Goal: Task Accomplishment & Management: Use online tool/utility

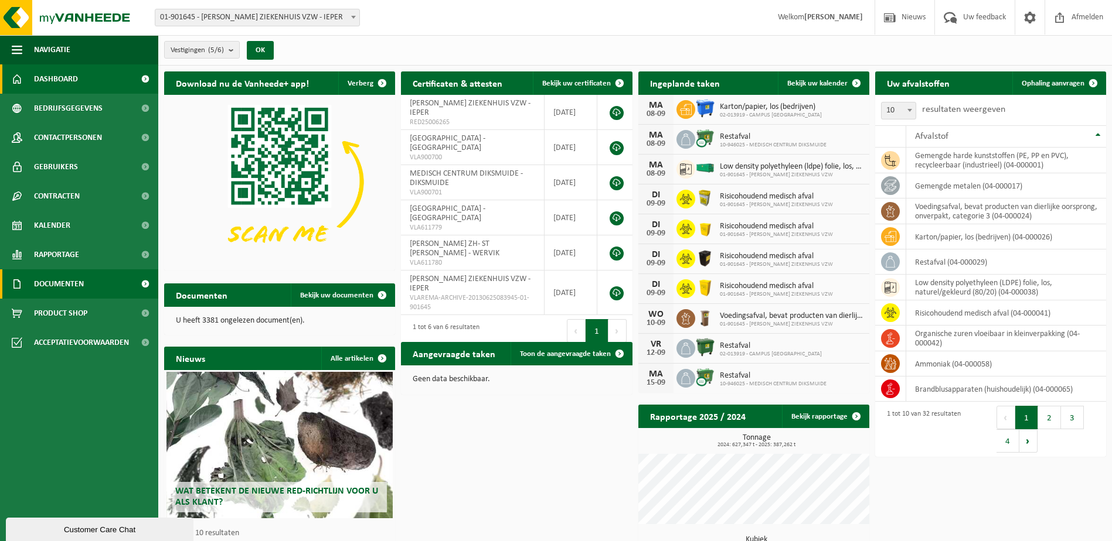
drag, startPoint x: 1037, startPoint y: 80, endPoint x: 72, endPoint y: 278, distance: 984.8
click at [1037, 80] on span "Ophaling aanvragen" at bounding box center [1052, 84] width 63 height 8
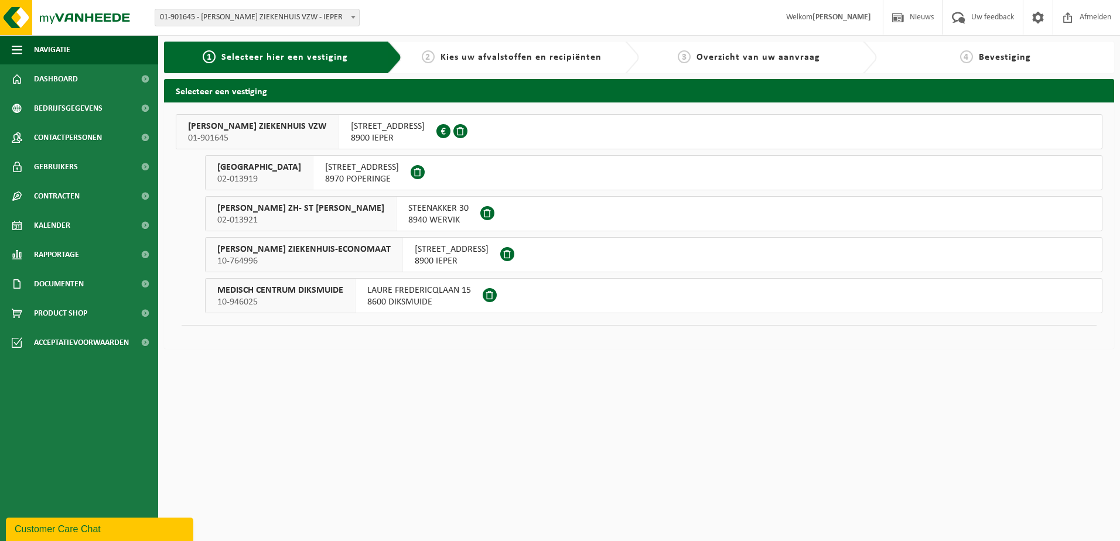
click at [231, 124] on span "JAN YPERMAN ZIEKENHUIS VZW" at bounding box center [257, 127] width 139 height 12
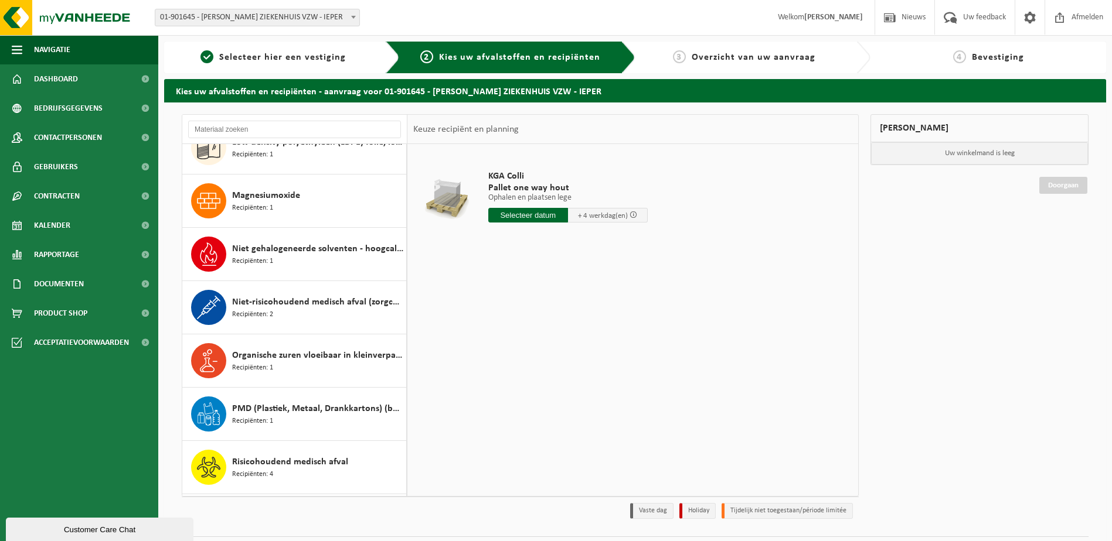
scroll to position [762, 0]
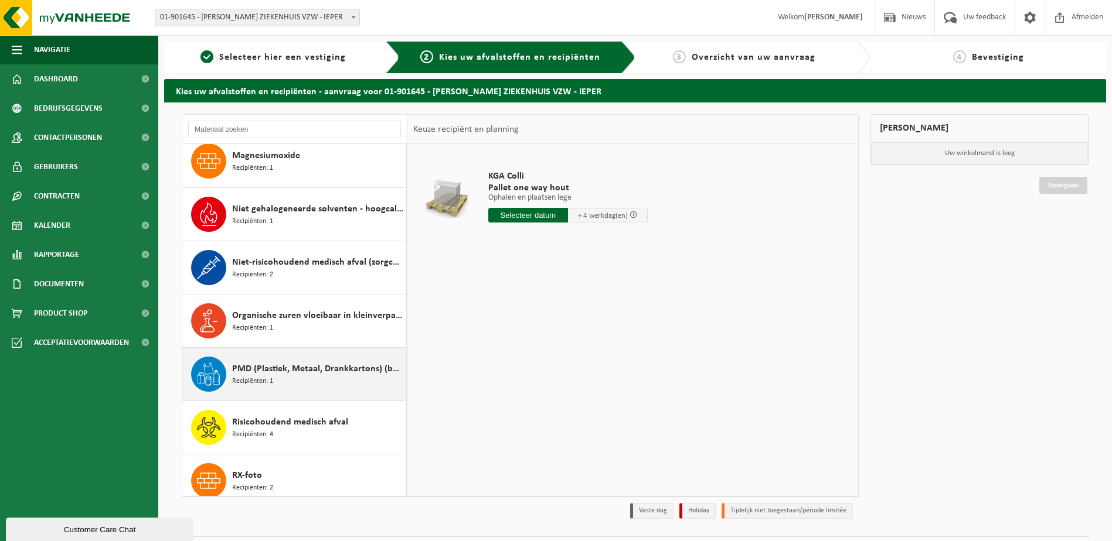
click at [280, 372] on span "PMD (Plastiek, Metaal, Drankkartons) (bedrijven)" at bounding box center [317, 369] width 171 height 14
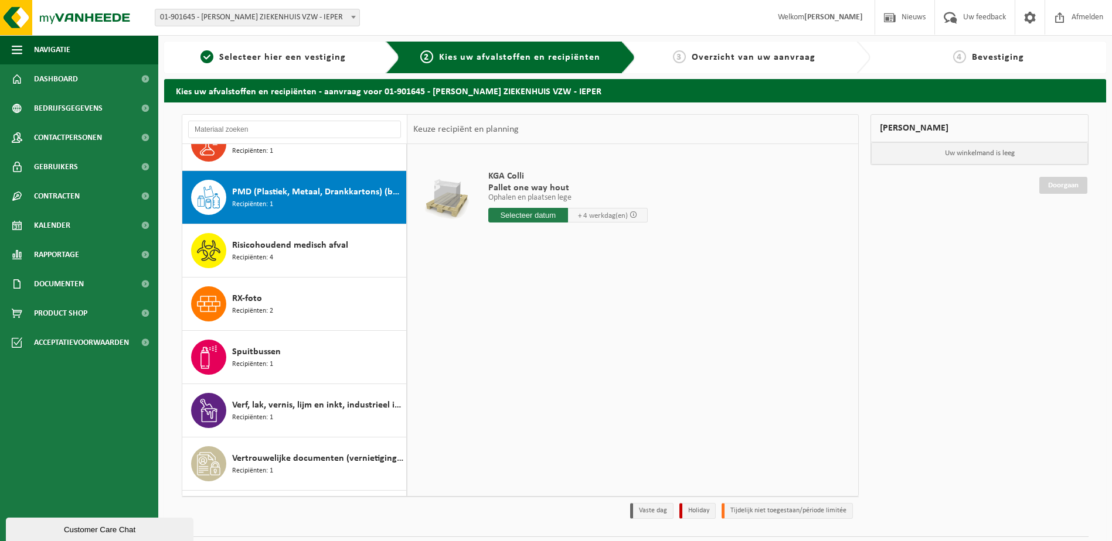
scroll to position [962, 0]
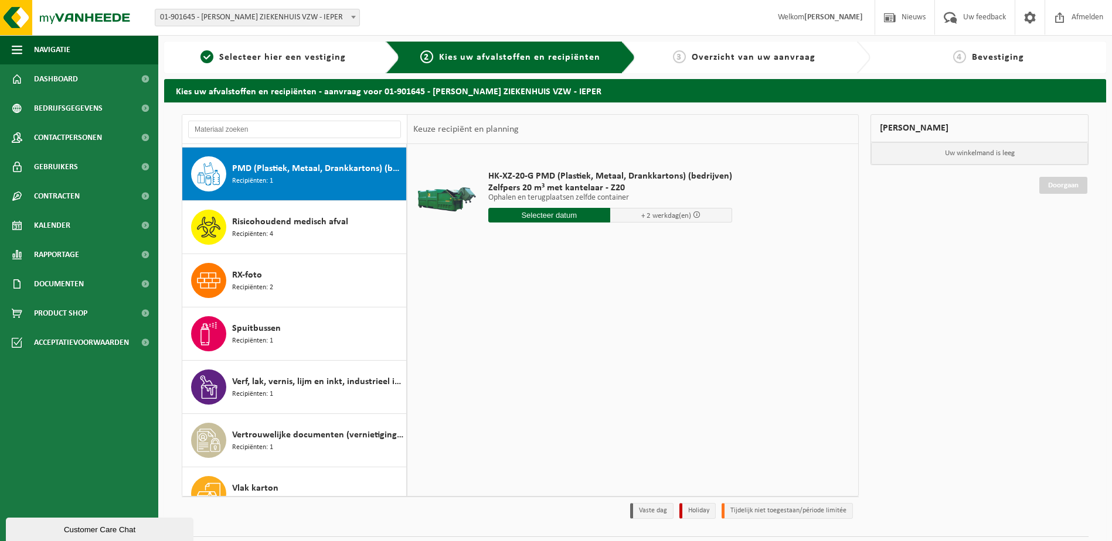
click at [548, 219] on input "text" at bounding box center [549, 215] width 122 height 15
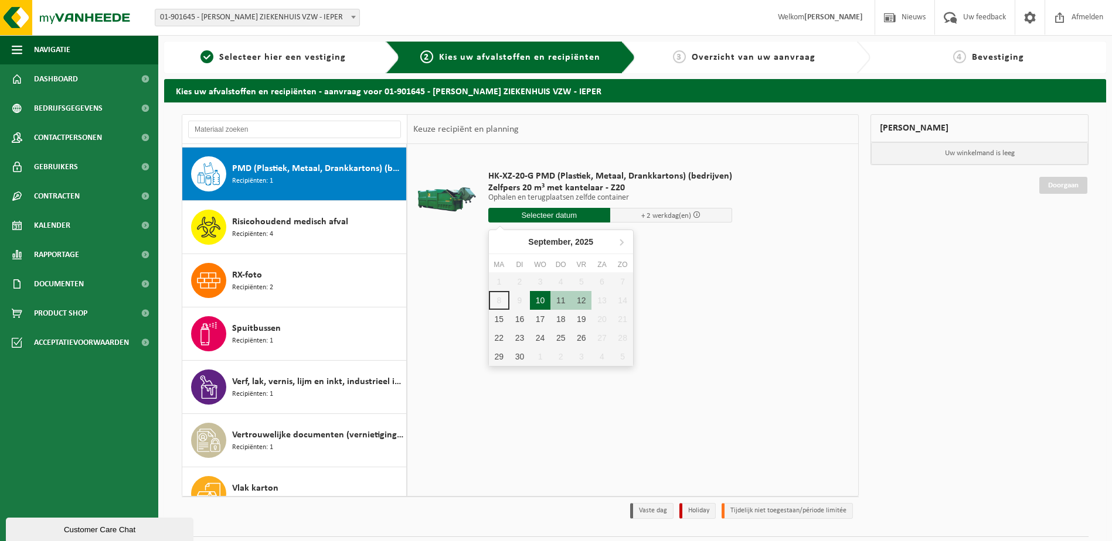
click at [539, 298] on div "10" at bounding box center [540, 300] width 21 height 19
type input "Van 2025-09-10"
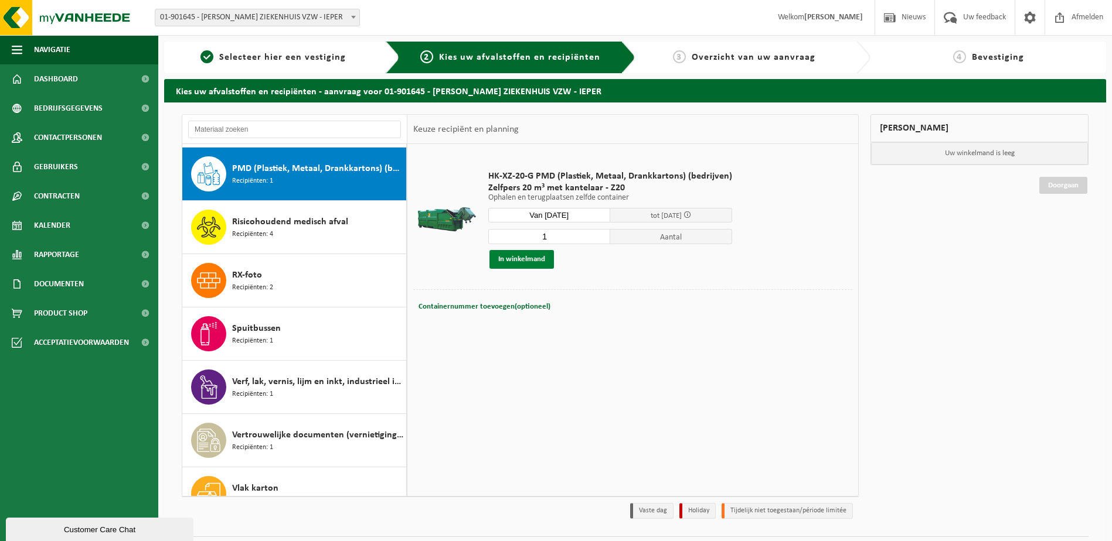
click at [530, 261] on button "In winkelmand" at bounding box center [521, 259] width 64 height 19
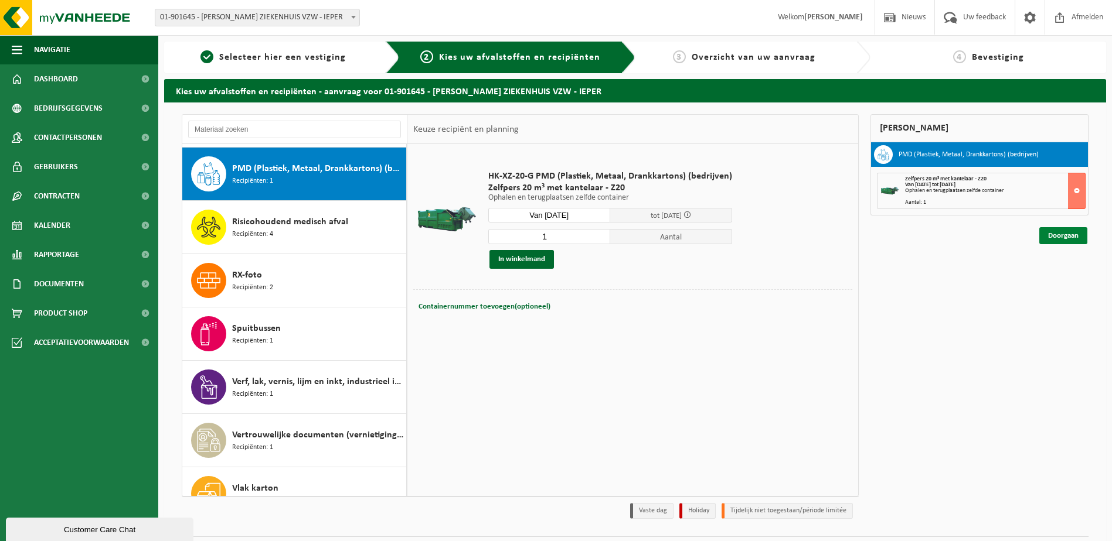
click at [1067, 236] on link "Doorgaan" at bounding box center [1063, 235] width 48 height 17
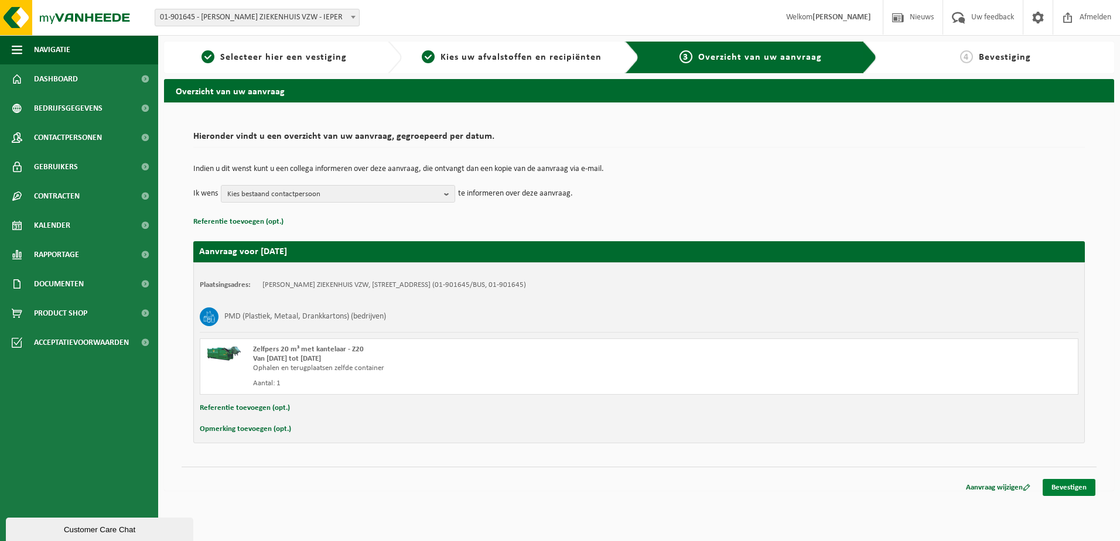
click at [1068, 486] on link "Bevestigen" at bounding box center [1069, 487] width 53 height 17
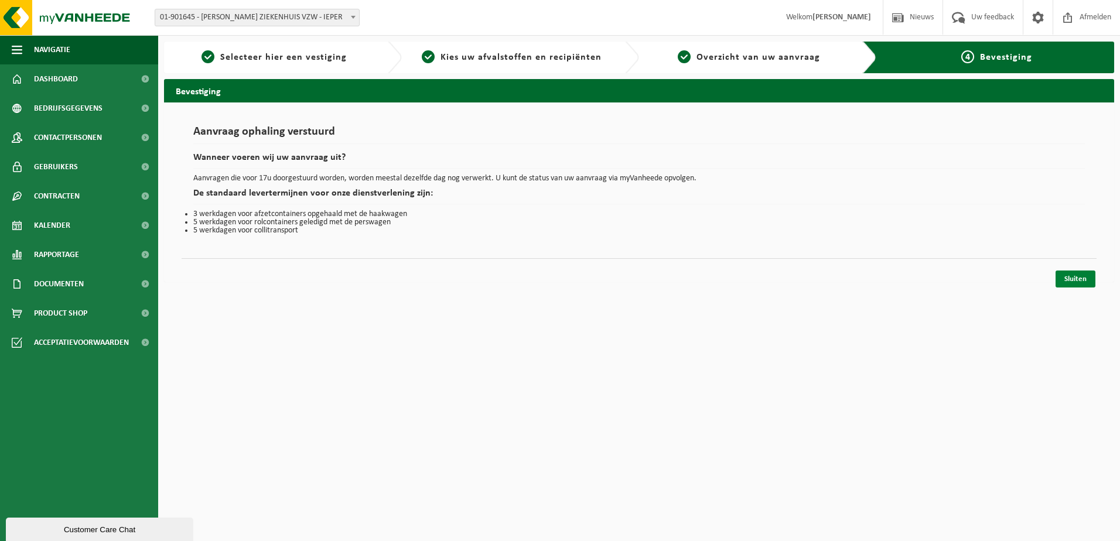
click at [1081, 275] on link "Sluiten" at bounding box center [1076, 279] width 40 height 17
